Goal: Use online tool/utility

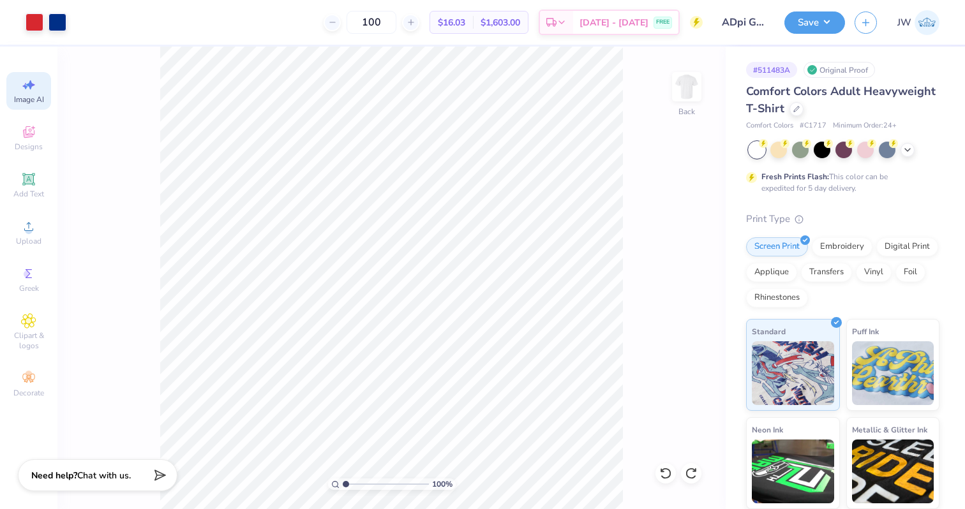
click at [19, 90] on div "Image AI" at bounding box center [28, 91] width 45 height 38
select select "4"
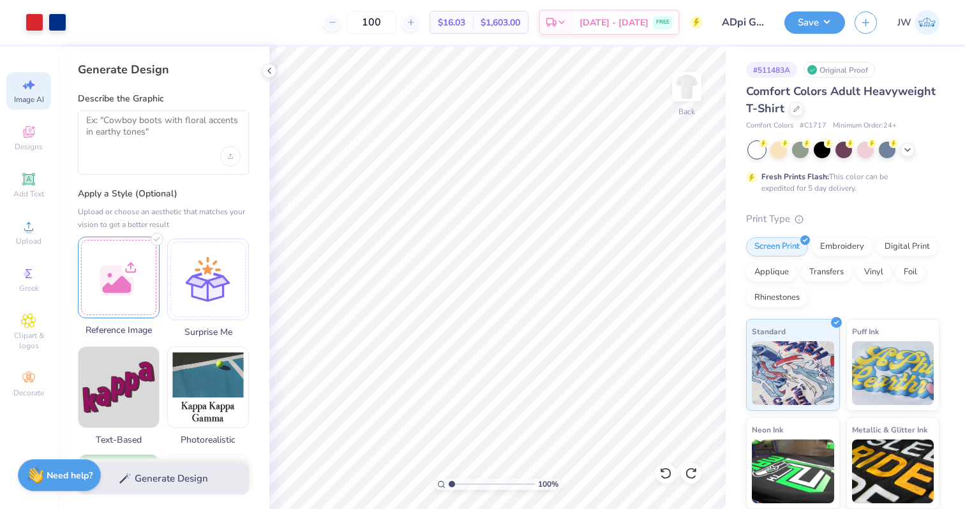
click at [107, 244] on div at bounding box center [119, 278] width 82 height 82
click at [123, 120] on textarea at bounding box center [163, 131] width 154 height 32
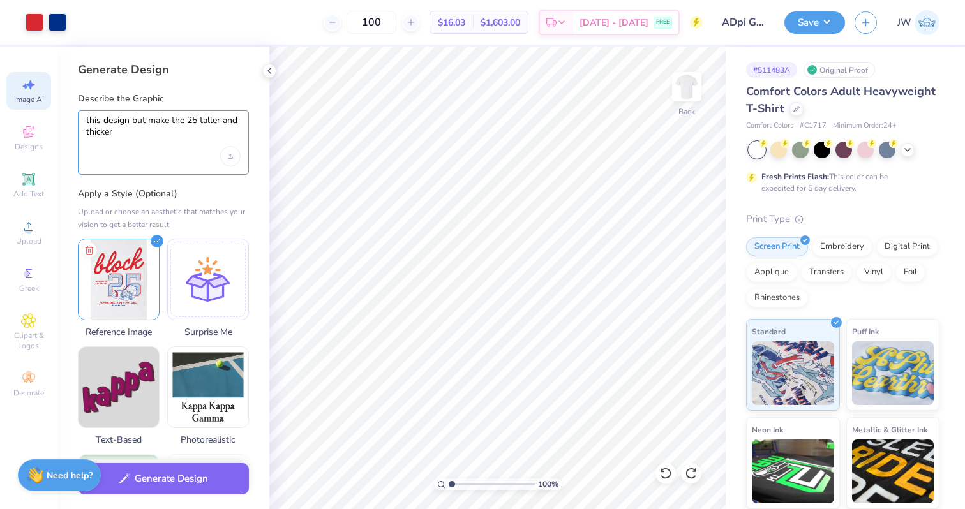
click at [235, 123] on textarea "this design but make the 25 taller and thicker" at bounding box center [163, 131] width 154 height 32
click at [210, 130] on textarea "this design but make the 25 taller, thicker" at bounding box center [163, 131] width 154 height 32
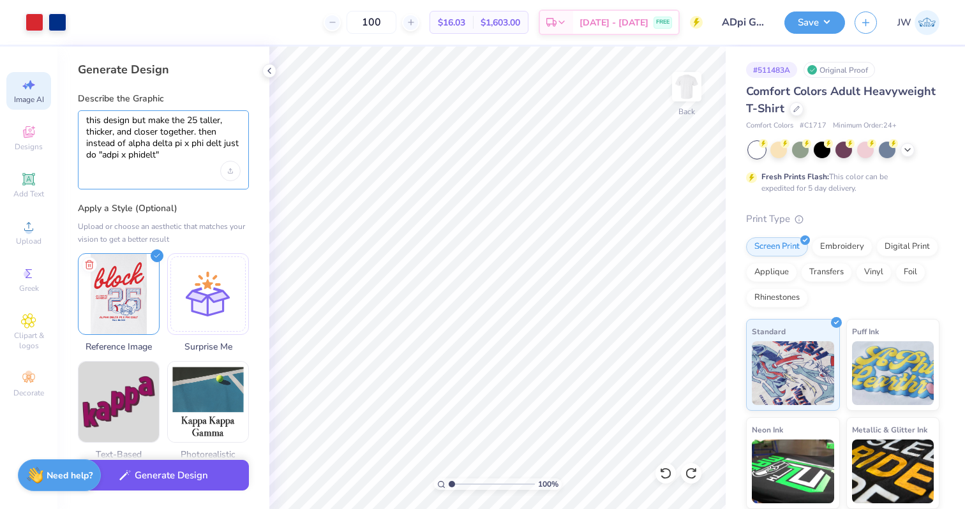
type textarea "this design but make the 25 taller, thicker, and closer together. then instead …"
click at [181, 489] on button "Generate Design" at bounding box center [163, 475] width 171 height 31
